Goal: Task Accomplishment & Management: Complete application form

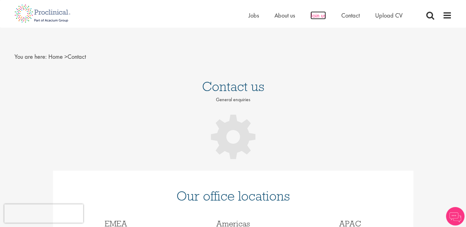
click at [318, 16] on span "Join us" at bounding box center [317, 15] width 15 height 8
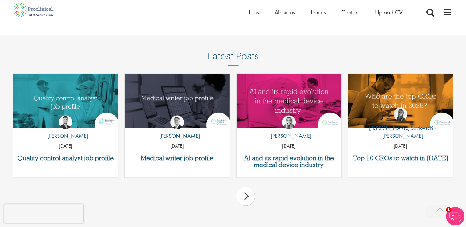
scroll to position [756, 0]
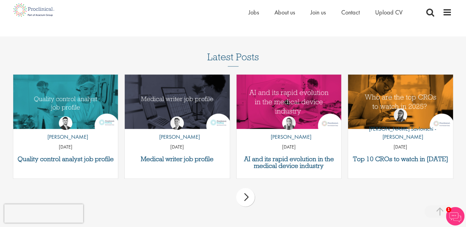
click at [245, 194] on div "next" at bounding box center [245, 197] width 18 height 18
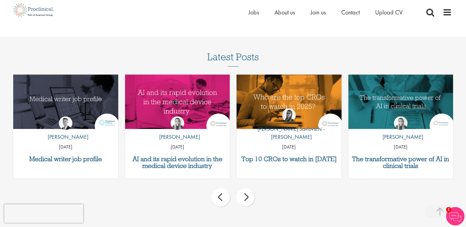
click at [246, 194] on div "next" at bounding box center [245, 197] width 18 height 18
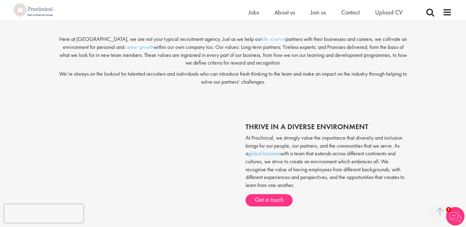
scroll to position [0, 0]
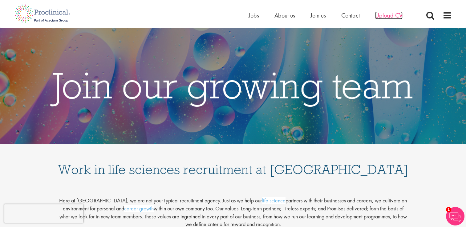
click at [389, 13] on span "Upload CV" at bounding box center [388, 15] width 27 height 8
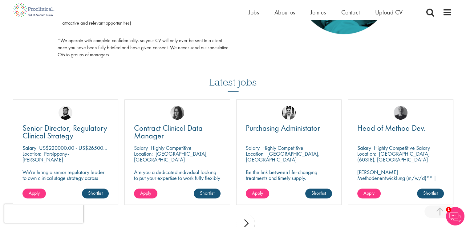
scroll to position [400, 0]
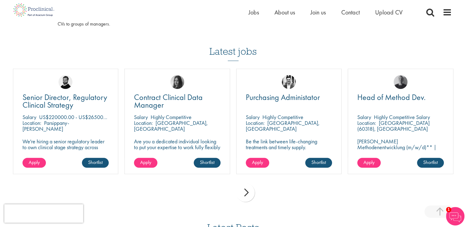
click at [244, 193] on div "next" at bounding box center [245, 192] width 18 height 18
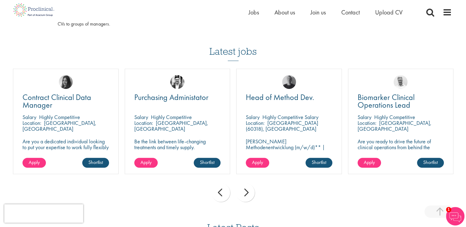
click at [244, 193] on div "next" at bounding box center [245, 192] width 18 height 18
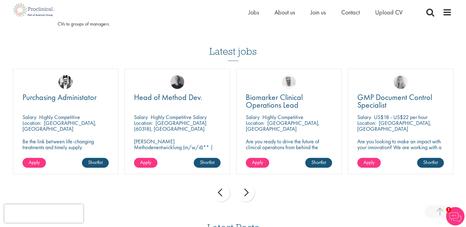
click at [244, 193] on div "next" at bounding box center [245, 192] width 18 height 18
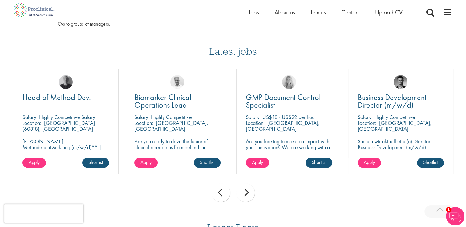
click at [244, 193] on div "next" at bounding box center [245, 192] width 18 height 18
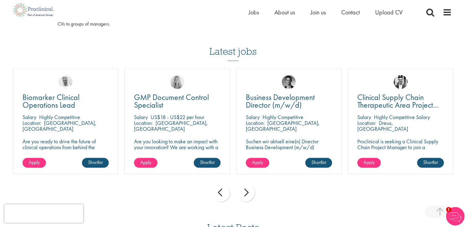
click at [244, 193] on div "next" at bounding box center [245, 192] width 18 height 18
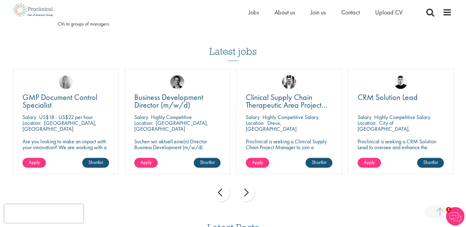
click at [244, 193] on div "next" at bounding box center [245, 192] width 18 height 18
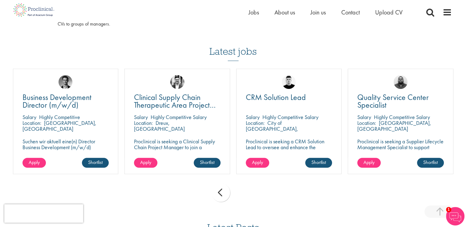
click at [244, 193] on div "prev next" at bounding box center [233, 193] width 446 height 27
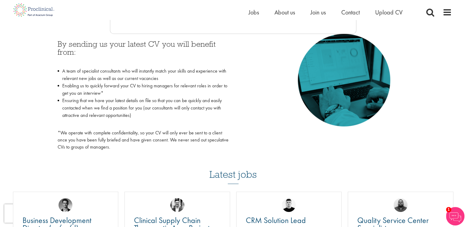
scroll to position [185, 0]
